Goal: Check status: Check status

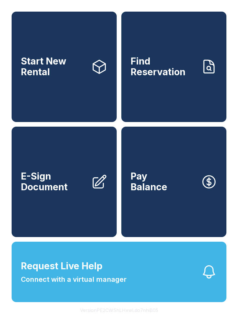
click at [170, 89] on link "Find Reservation" at bounding box center [173, 67] width 105 height 110
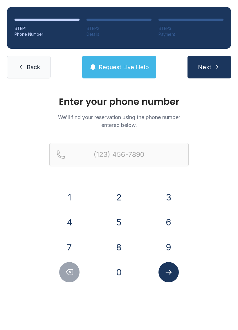
click at [69, 247] on button "7" at bounding box center [69, 247] width 20 height 20
click at [119, 266] on button "0" at bounding box center [119, 272] width 20 height 20
click at [169, 194] on button "3" at bounding box center [169, 197] width 20 height 20
click at [73, 221] on button "4" at bounding box center [69, 222] width 20 height 20
click at [119, 267] on button "0" at bounding box center [119, 272] width 20 height 20
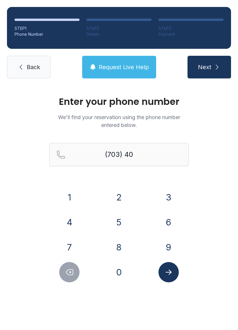
click at [121, 247] on button "8" at bounding box center [119, 247] width 20 height 20
click at [120, 243] on button "8" at bounding box center [119, 247] width 20 height 20
click at [120, 192] on button "2" at bounding box center [119, 197] width 20 height 20
click at [68, 243] on button "7" at bounding box center [69, 247] width 20 height 20
click at [115, 267] on button "0" at bounding box center [119, 272] width 20 height 20
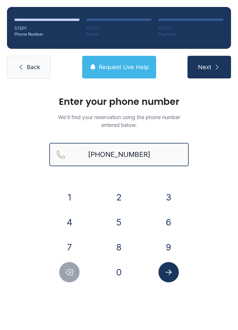
click at [151, 153] on input "[PHONE_NUMBER]" at bounding box center [118, 154] width 139 height 23
type input "[PHONE_NUMBER]"
click at [209, 67] on button "Next" at bounding box center [210, 67] width 44 height 23
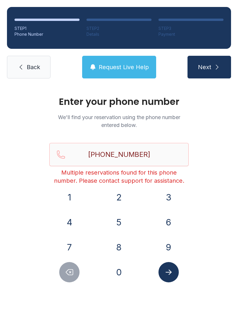
click at [116, 65] on span "Request Live Help" at bounding box center [124, 67] width 50 height 8
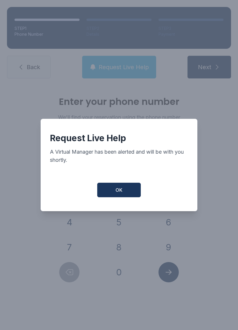
click at [118, 193] on span "OK" at bounding box center [119, 189] width 7 height 7
